Goal: Use online tool/utility: Utilize a website feature to perform a specific function

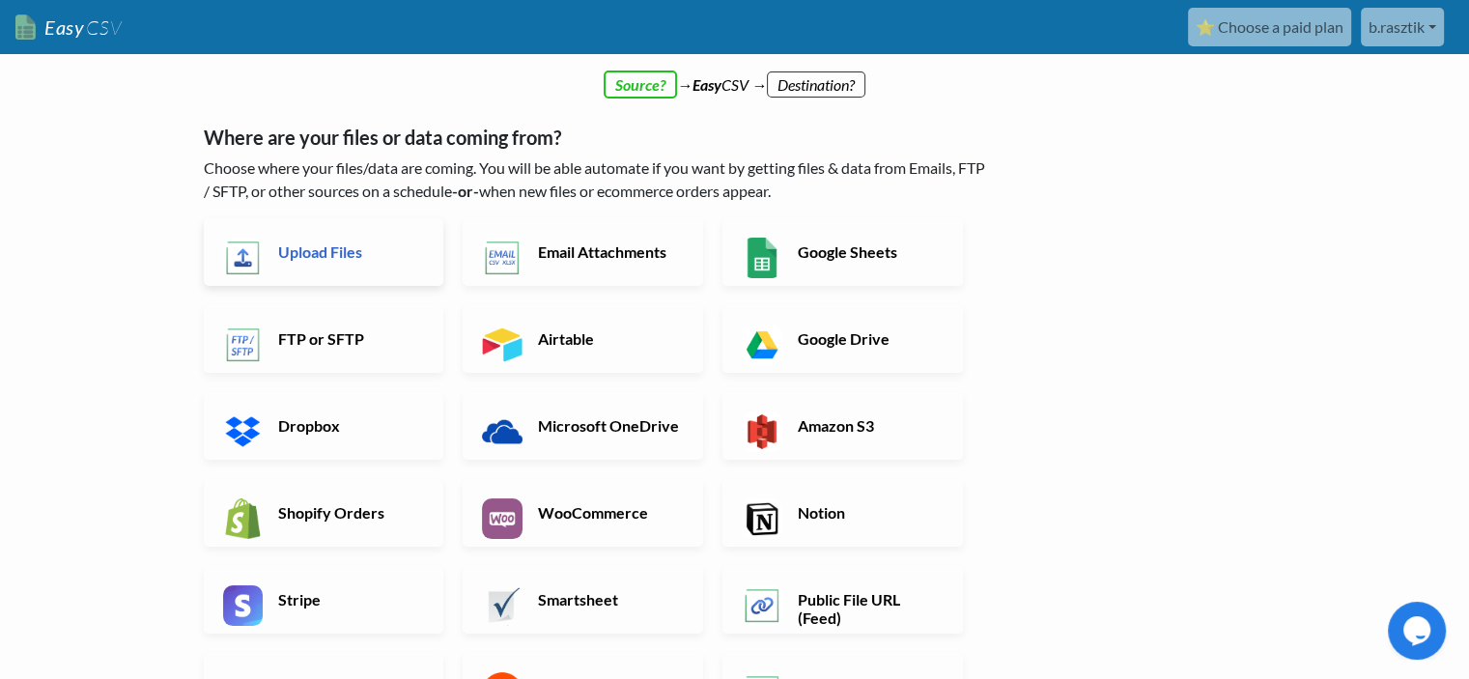
click at [329, 239] on link "Upload Files" at bounding box center [324, 252] width 240 height 68
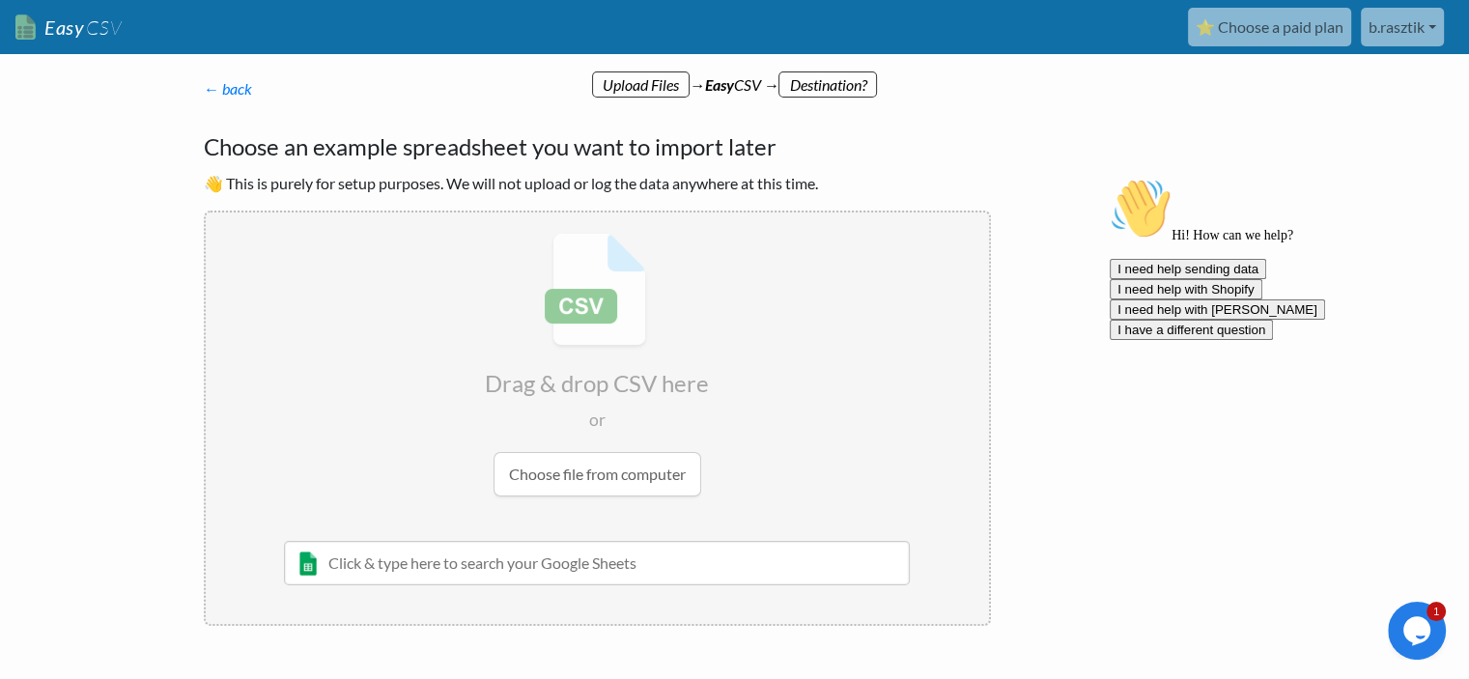
click at [1110, 178] on icon "Chat attention grabber" at bounding box center [1110, 178] width 0 height 0
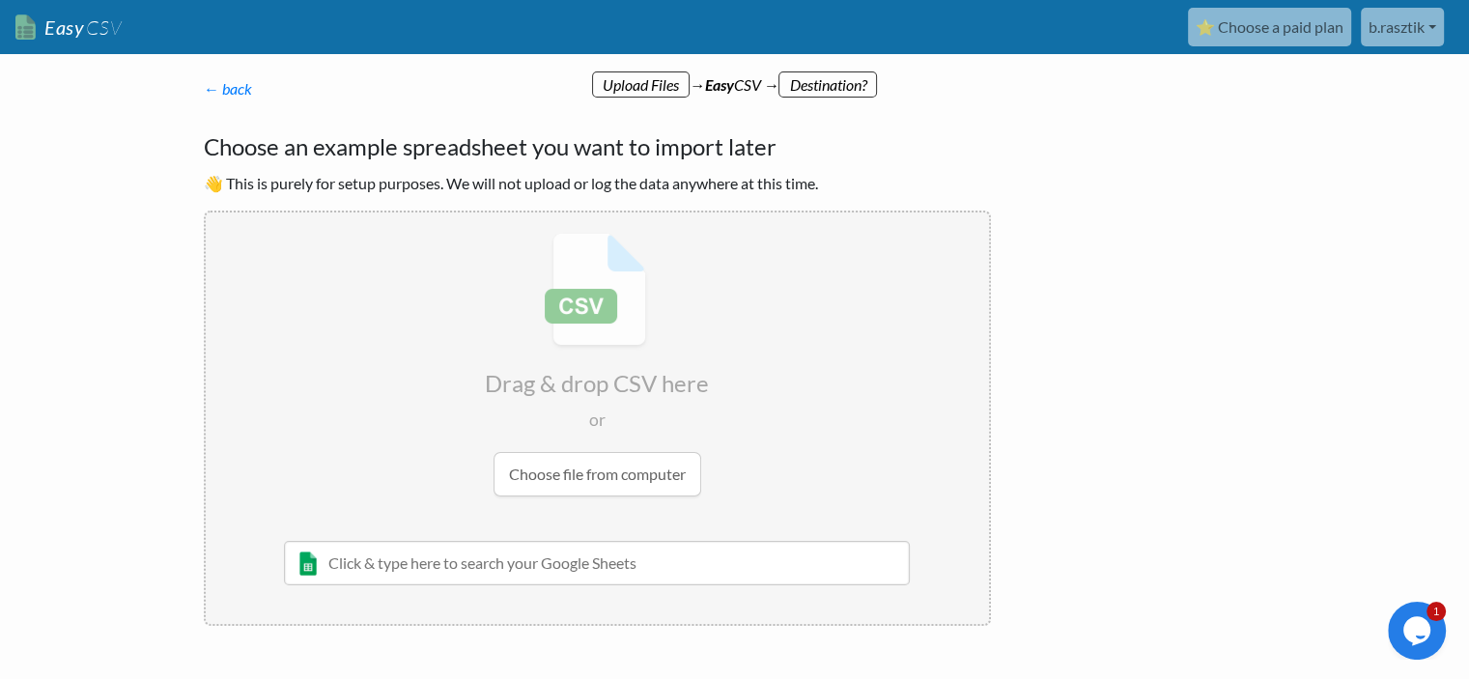
click at [444, 186] on p "👋 This is purely for setup purposes. We will not upload or log the data anywher…" at bounding box center [597, 183] width 787 height 23
drag, startPoint x: 444, startPoint y: 186, endPoint x: 745, endPoint y: 184, distance: 301.3
click at [745, 184] on p "👋 This is purely for setup purposes. We will not upload or log the data anywher…" at bounding box center [597, 183] width 787 height 23
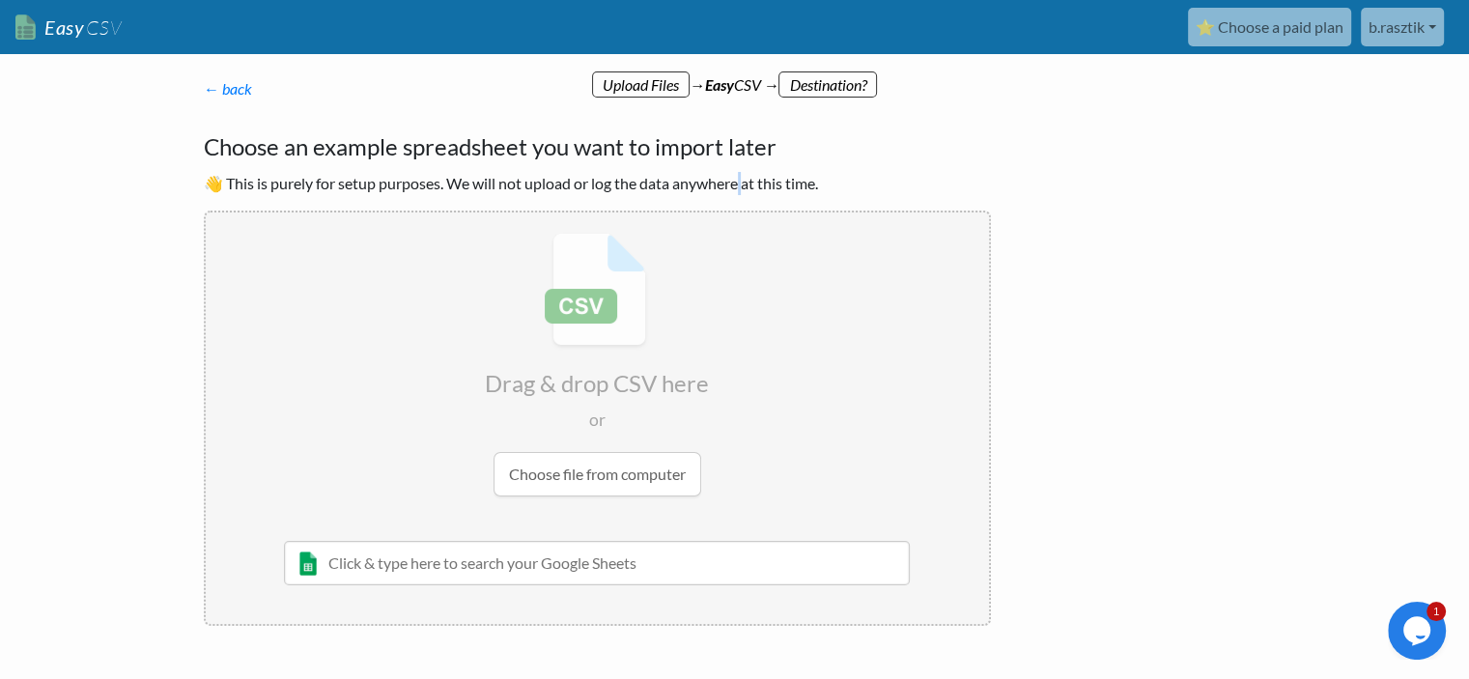
click at [745, 184] on p "👋 This is purely for setup purposes. We will not upload or log the data anywher…" at bounding box center [597, 183] width 787 height 23
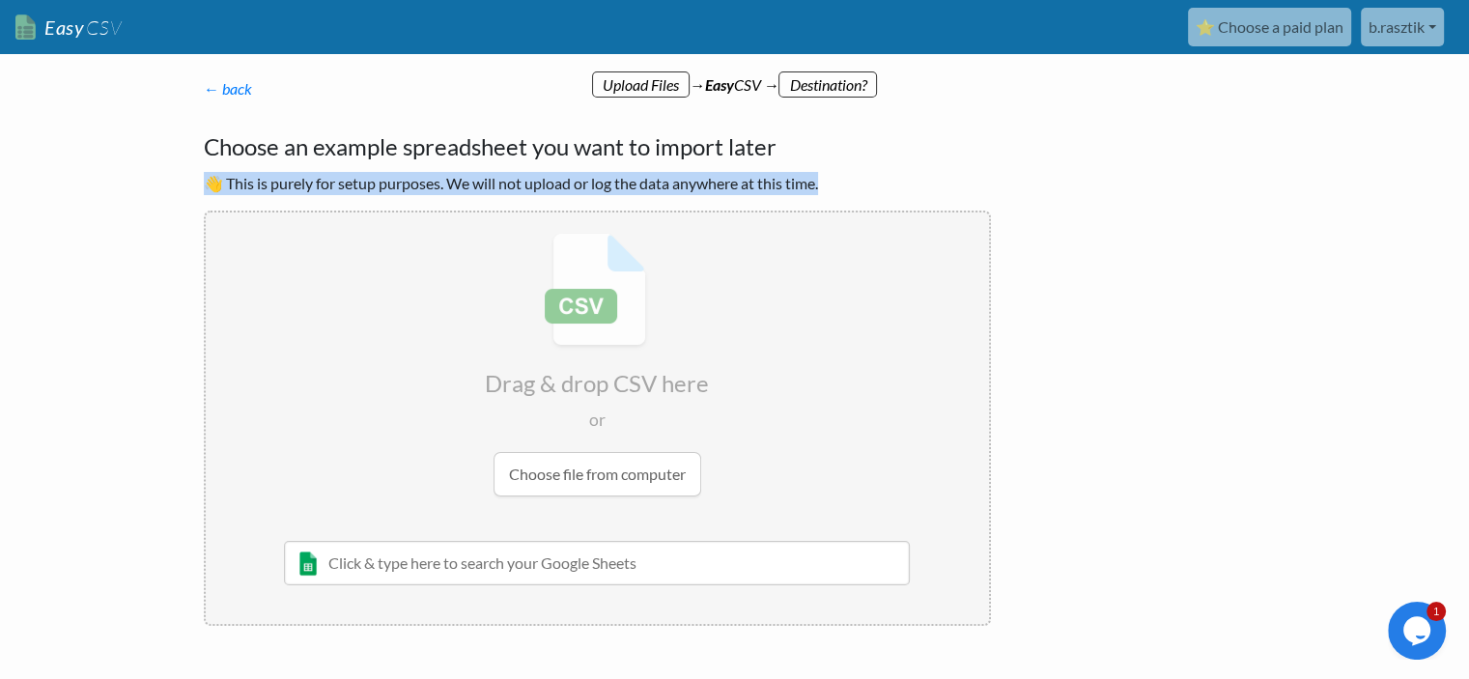
click at [649, 185] on p "👋 This is purely for setup purposes. We will not upload or log the data anywher…" at bounding box center [597, 183] width 787 height 23
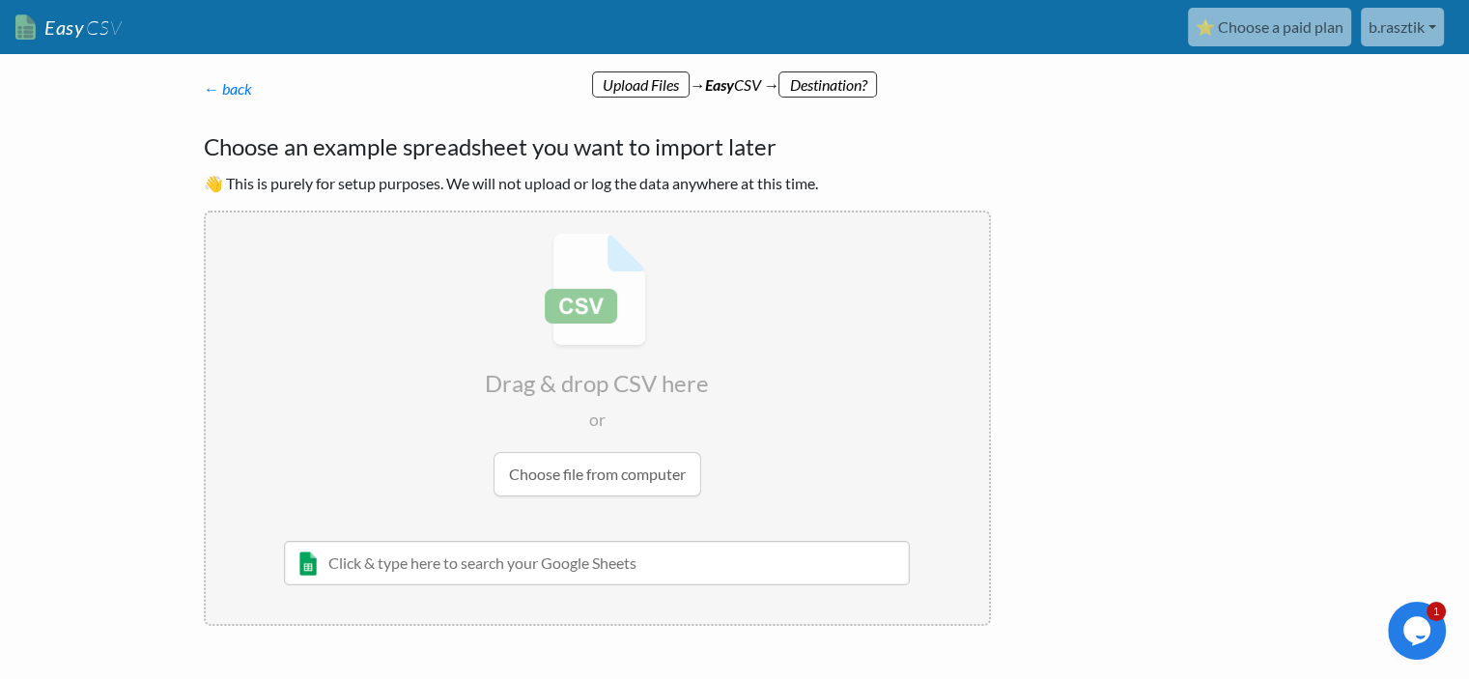
click at [618, 466] on input "file" at bounding box center [597, 364] width 783 height 304
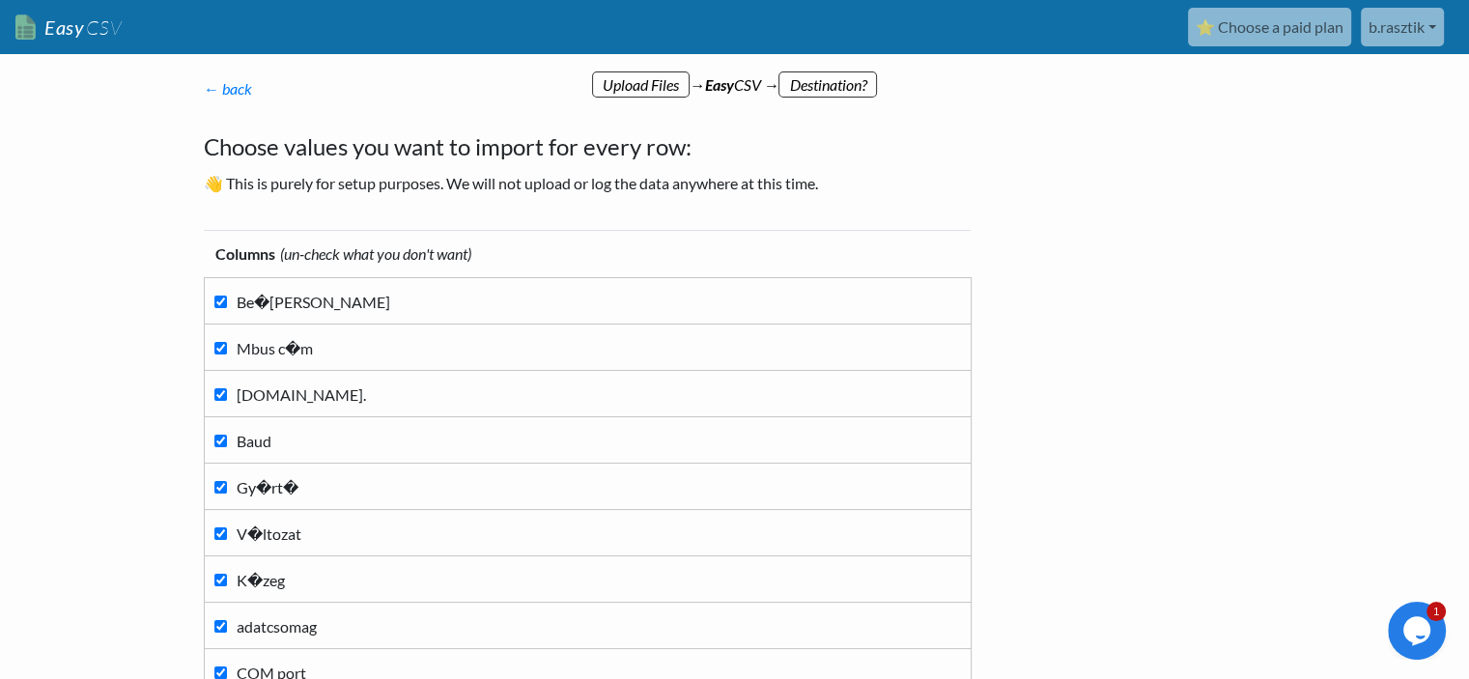
click at [280, 304] on span "Be�[PERSON_NAME]" at bounding box center [314, 302] width 154 height 18
click at [227, 304] on input "Be�[PERSON_NAME]" at bounding box center [220, 301] width 13 height 13
click at [280, 304] on span "Be�[PERSON_NAME]" at bounding box center [314, 302] width 154 height 18
click at [227, 304] on input "Be�[PERSON_NAME]" at bounding box center [220, 301] width 13 height 13
checkbox input "true"
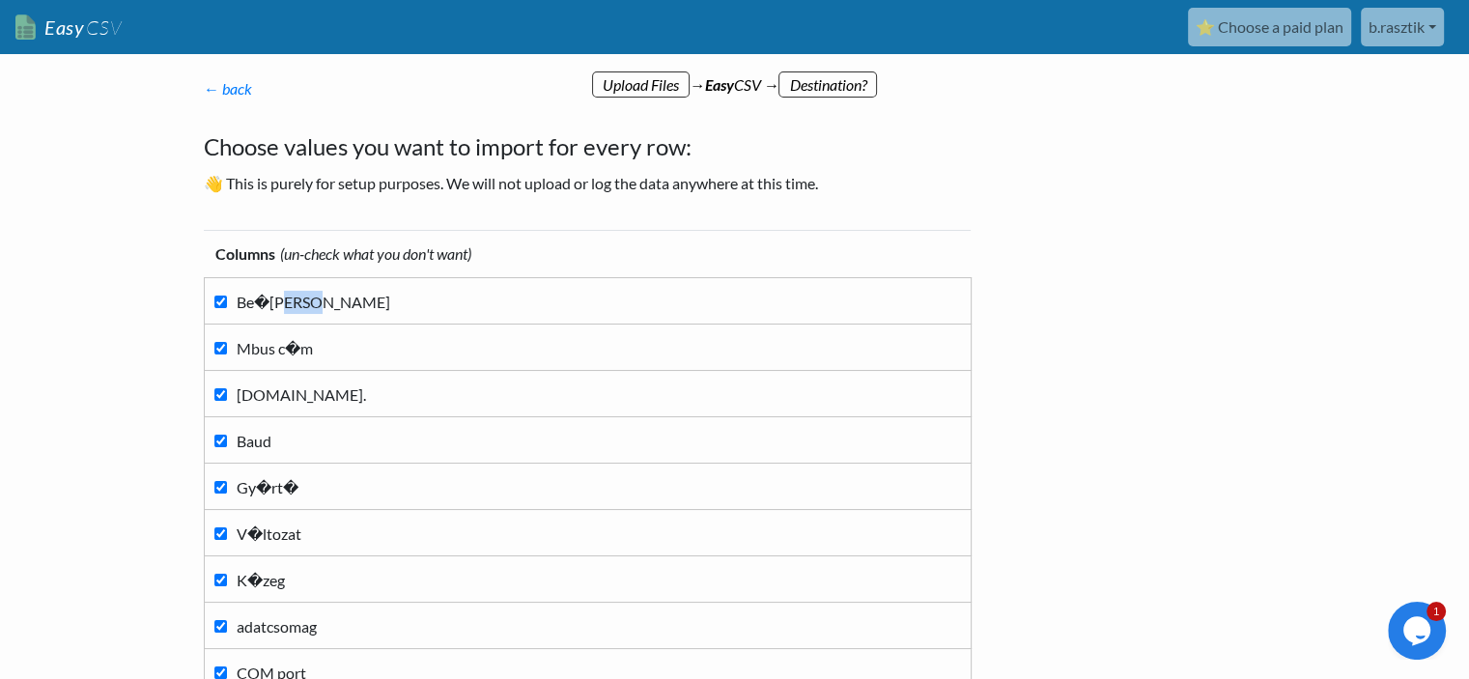
scroll to position [239, 0]
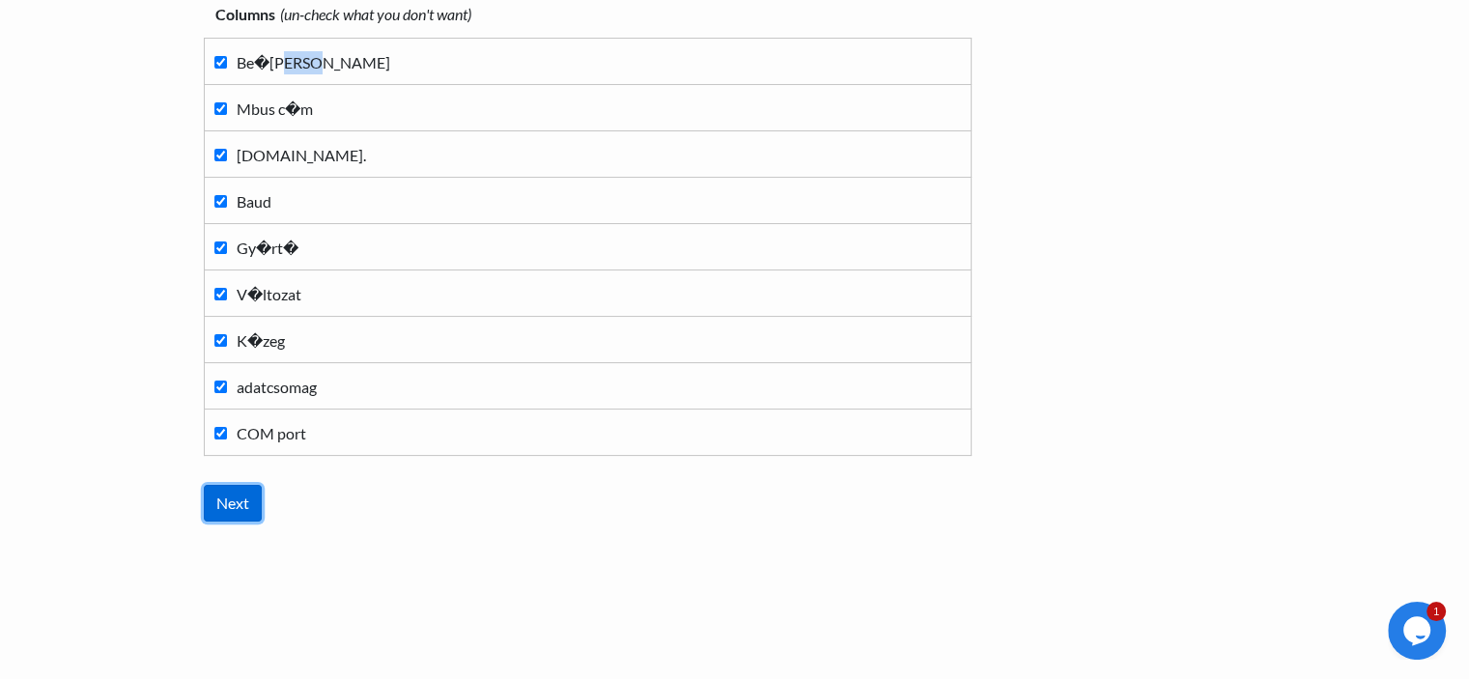
click at [239, 496] on input "Next" at bounding box center [233, 503] width 58 height 37
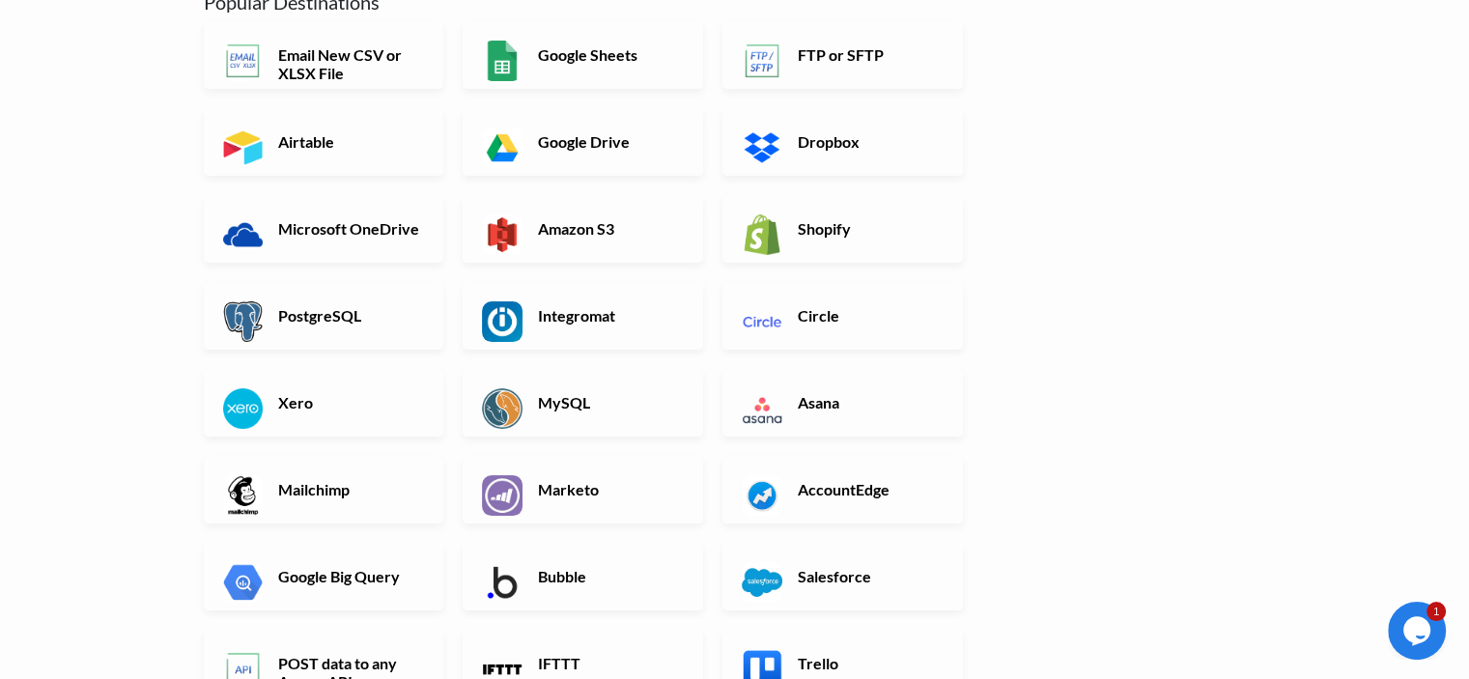
scroll to position [0, 0]
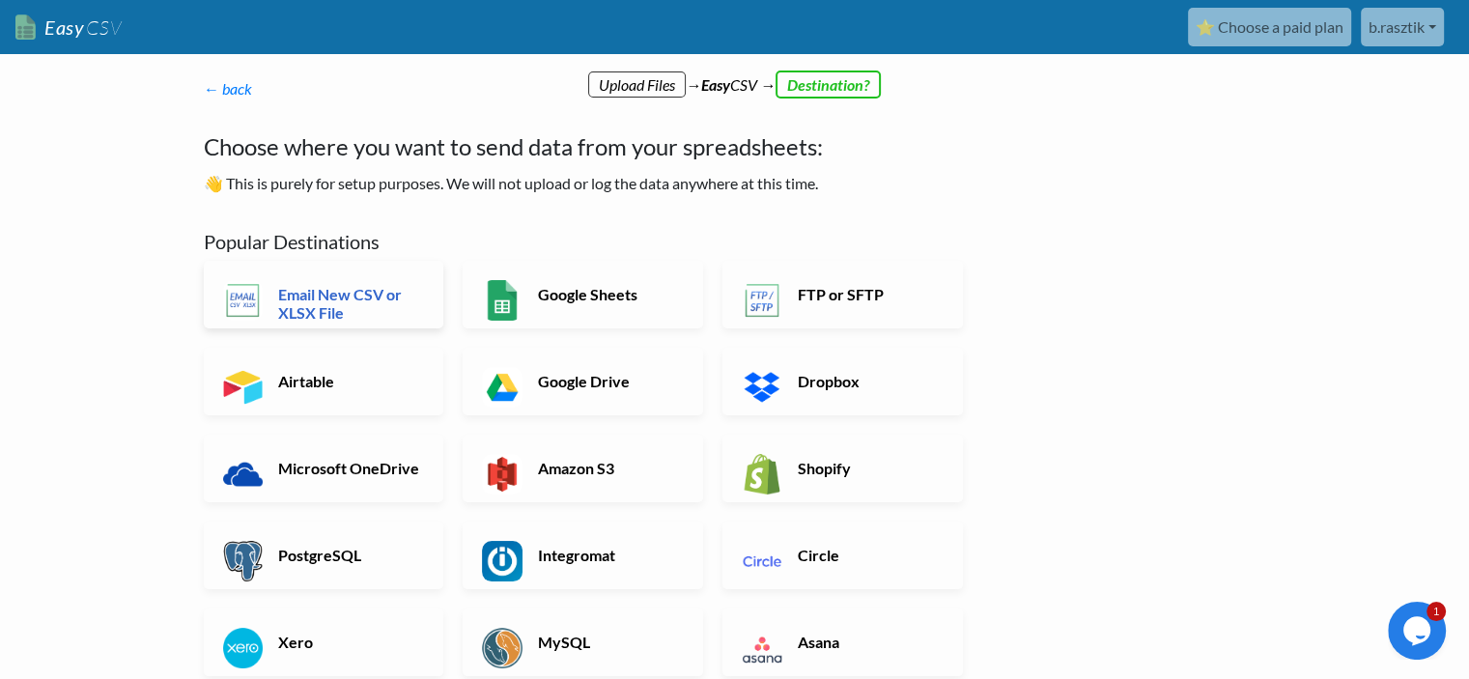
click at [364, 308] on h6 "Email New CSV or XLSX File" at bounding box center [349, 303] width 152 height 37
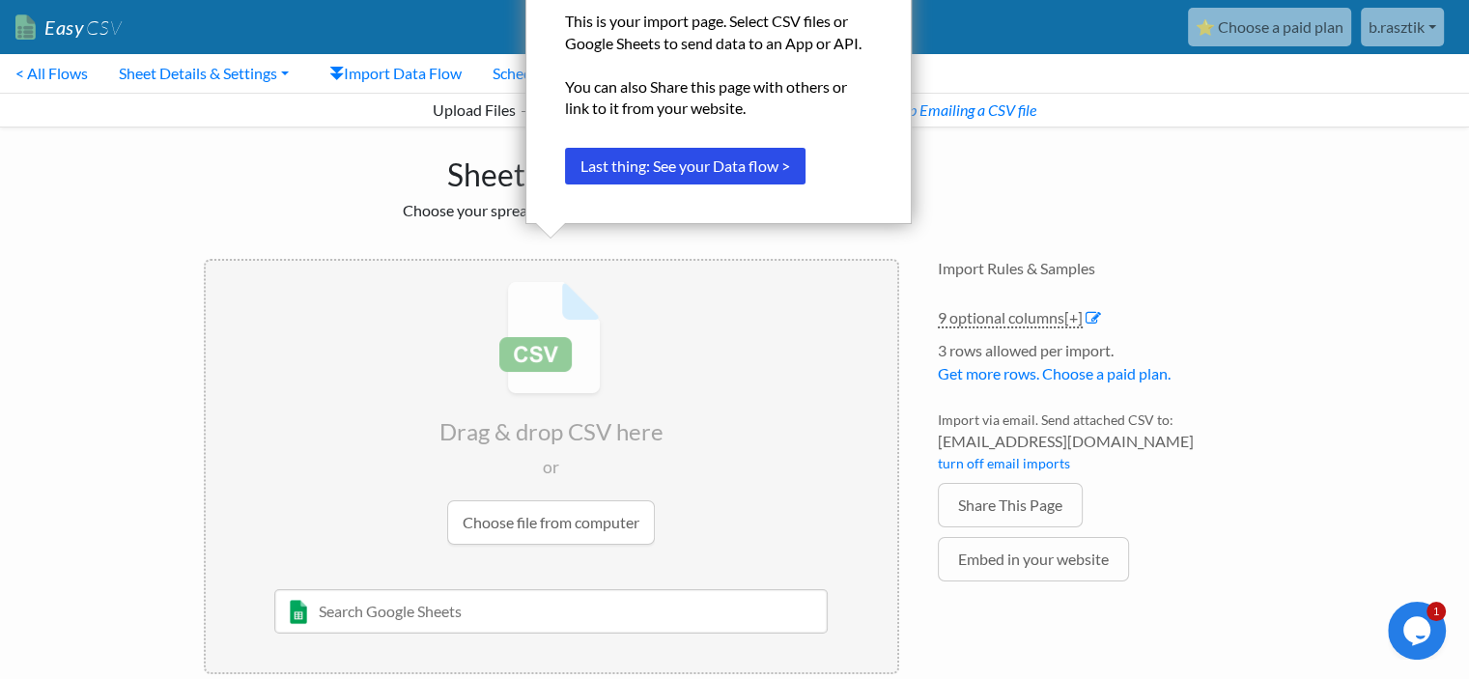
click at [550, 250] on div "Drag & drop CSV here or Choose file from computer [DATE] Sheet 1 and such [PERS…" at bounding box center [551, 466] width 734 height 454
click at [550, 308] on input "file" at bounding box center [551, 413] width 691 height 304
click at [647, 174] on button "Last thing: See your Data flow >" at bounding box center [685, 166] width 240 height 37
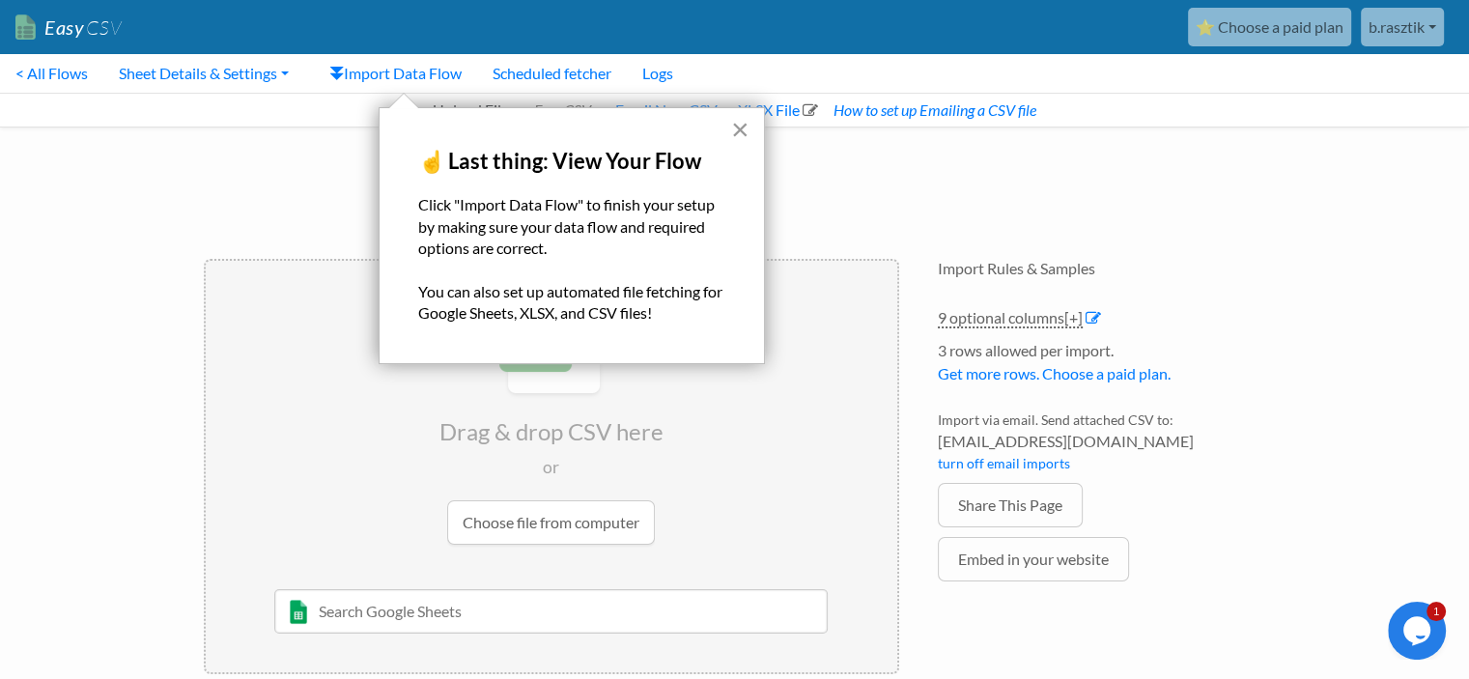
click at [738, 126] on button "×" at bounding box center [740, 129] width 18 height 31
